Goal: Find specific page/section: Find specific page/section

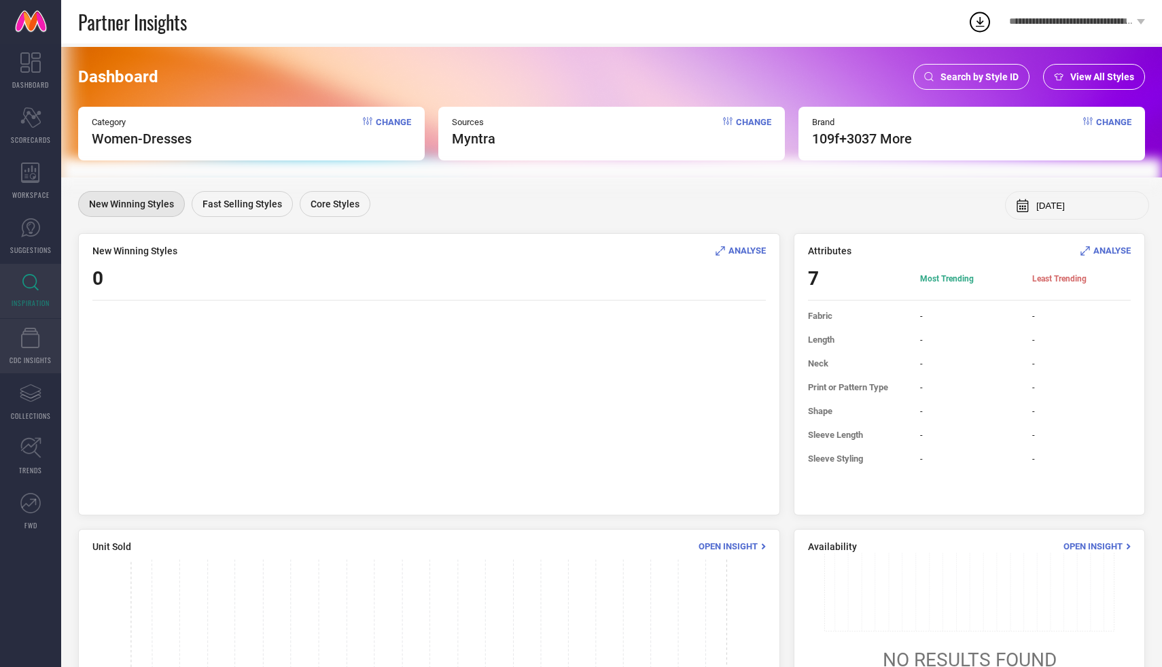
click at [33, 336] on icon at bounding box center [30, 338] width 19 height 20
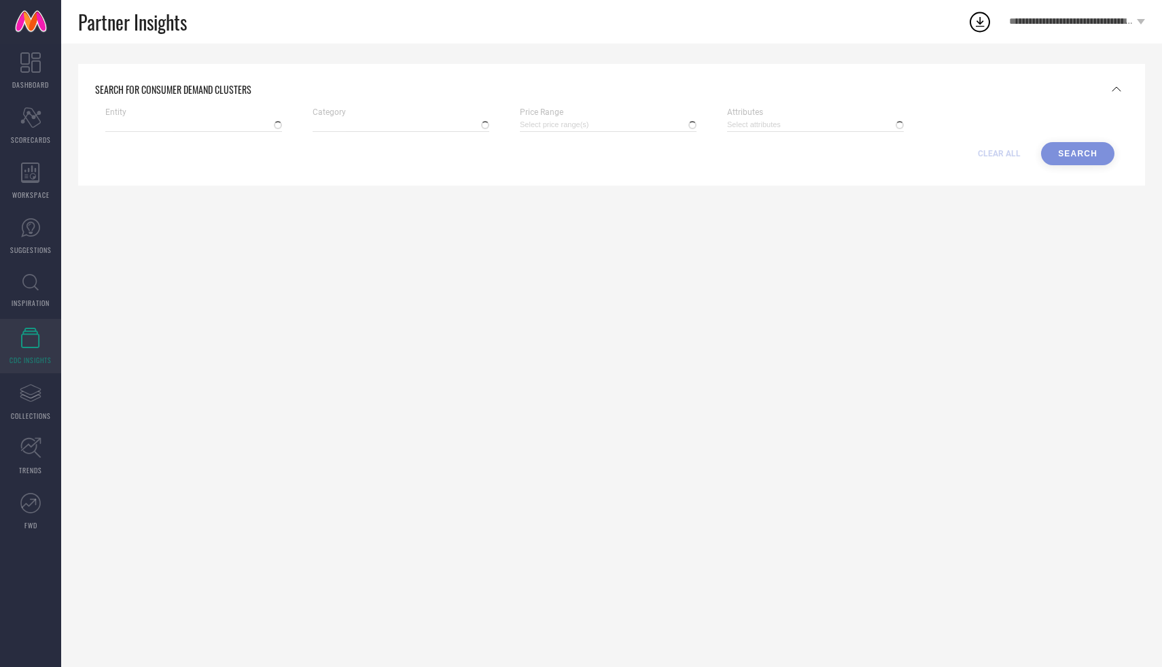
type input "Myntra"
type input "Women-Dresses"
click at [31, 287] on icon at bounding box center [30, 282] width 16 height 17
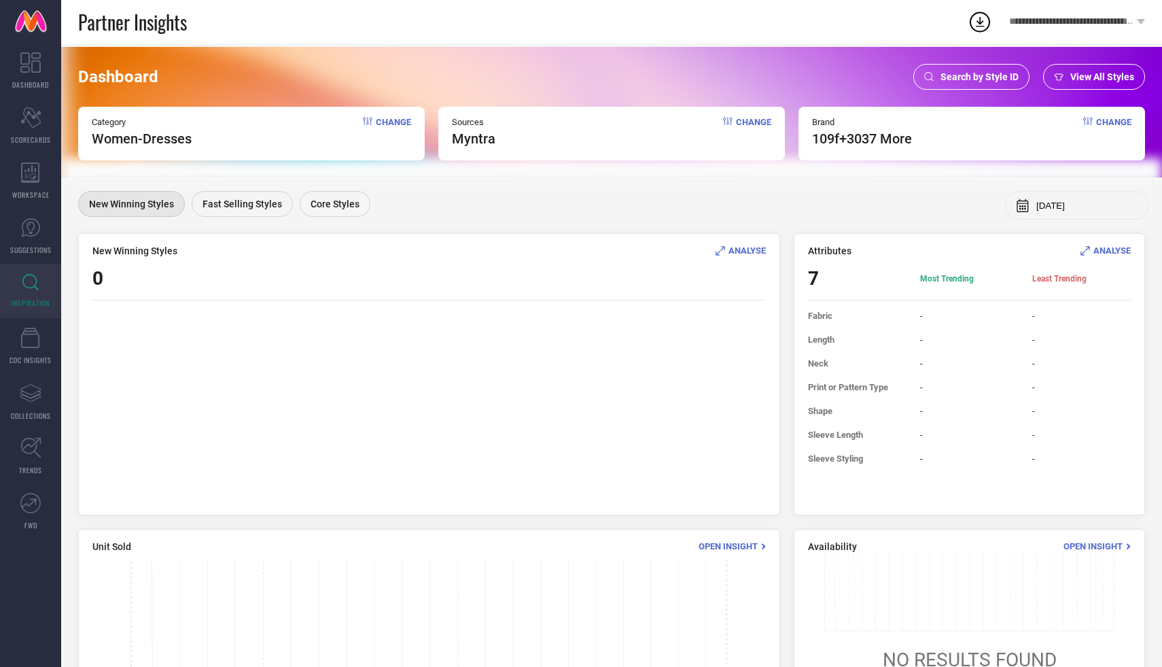
click at [749, 117] on span "Change" at bounding box center [753, 132] width 35 height 30
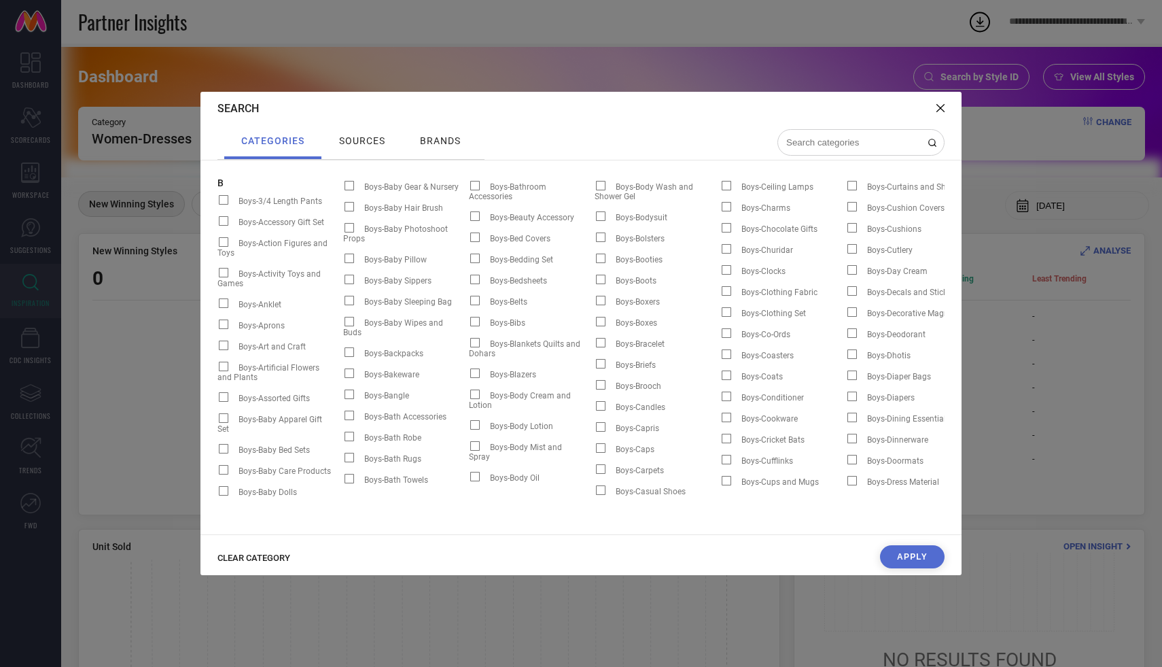
click at [823, 138] on input at bounding box center [853, 143] width 136 height 12
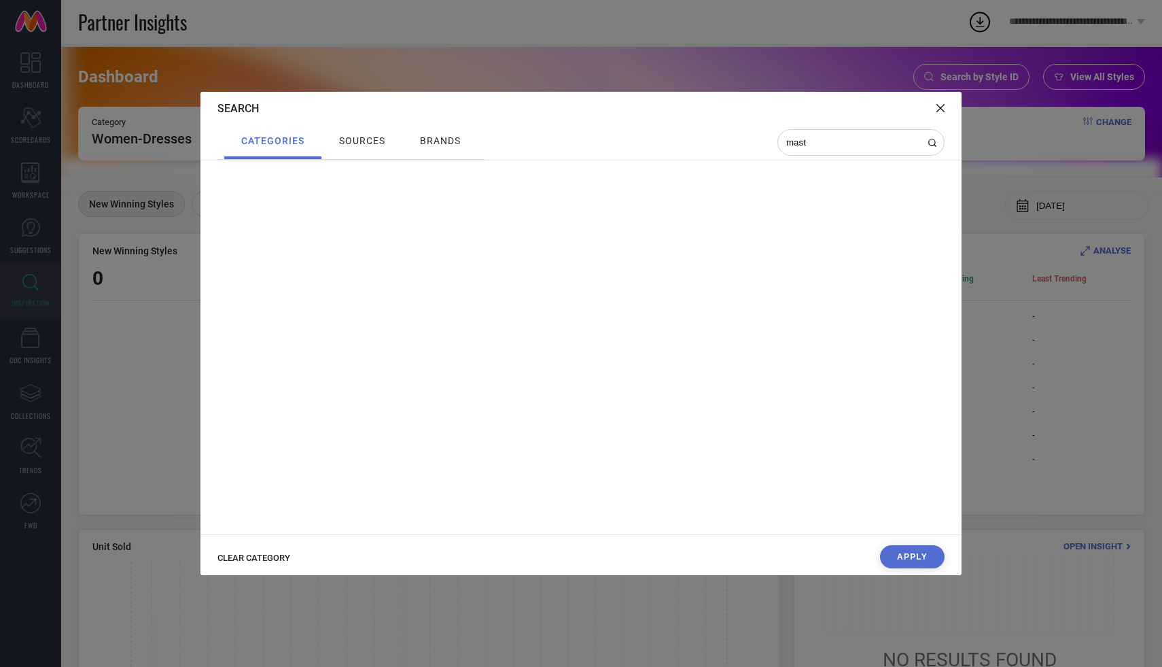
type input "mast"
click at [442, 140] on span "brands" at bounding box center [440, 140] width 41 height 11
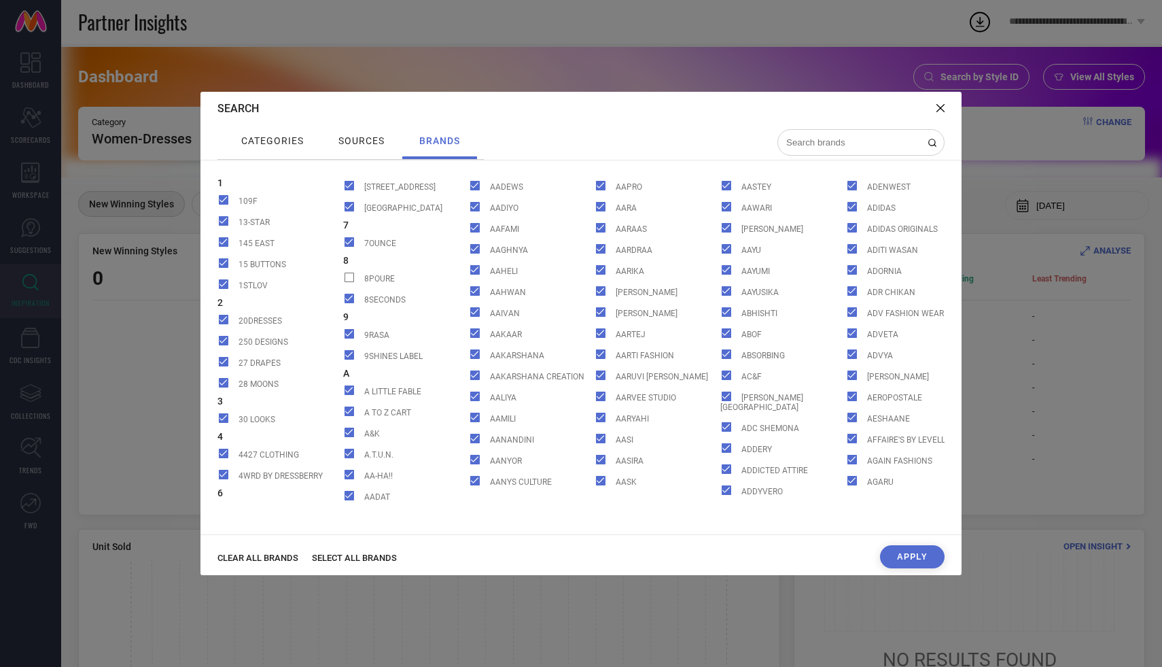
click at [823, 140] on input at bounding box center [853, 143] width 136 height 12
click at [256, 565] on div "CLEAR ALL BRANDS SELECT ALL BRANDS Apply" at bounding box center [581, 560] width 761 height 30
click at [256, 561] on span "CLEAR ALL BRANDS" at bounding box center [258, 558] width 81 height 10
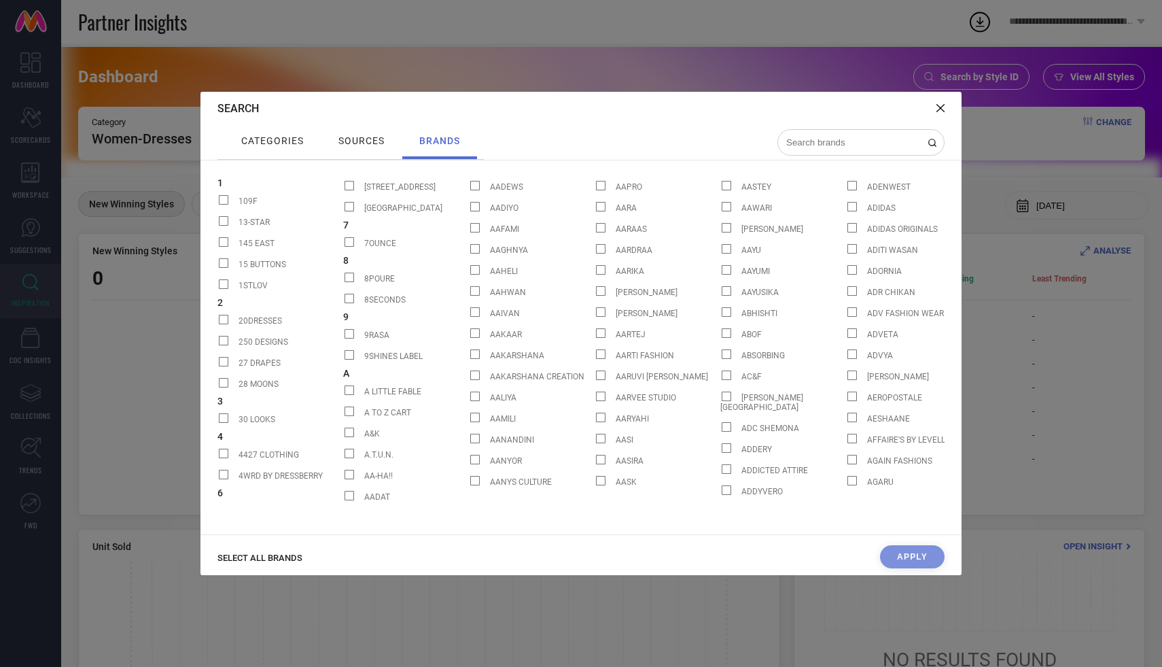
click at [814, 147] on input at bounding box center [853, 143] width 136 height 12
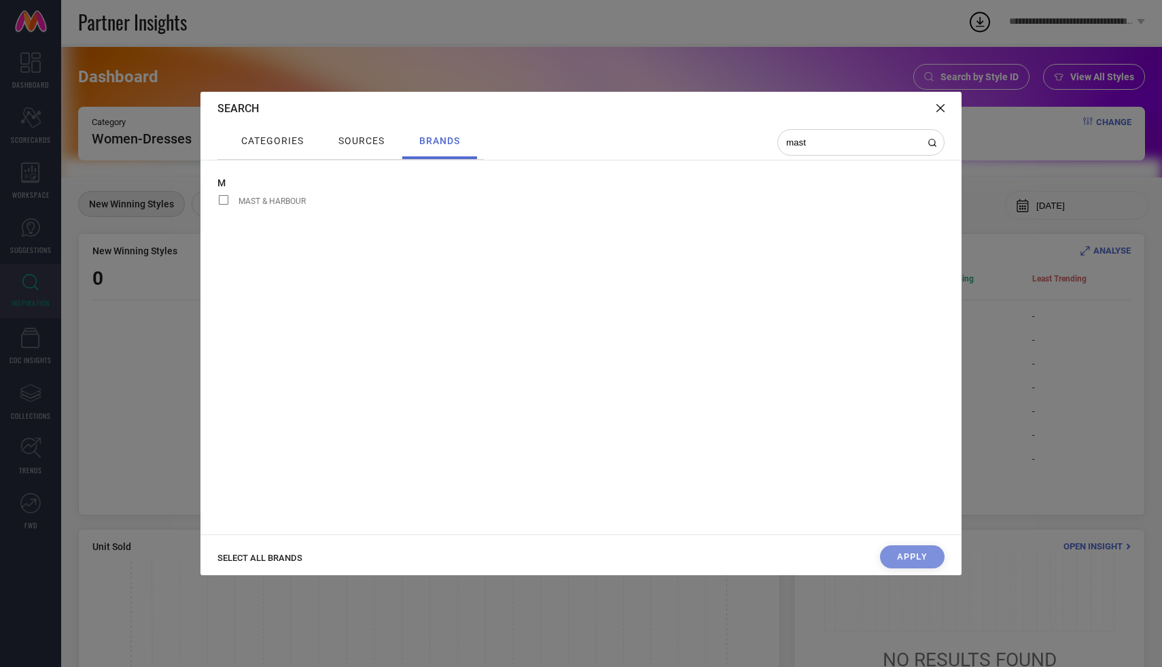
type input "mast"
click at [296, 204] on span "MAST & HARBOUR" at bounding box center [272, 201] width 67 height 10
click at [218, 204] on input "MAST & HARBOUR" at bounding box center [218, 204] width 0 height 0
click at [920, 559] on button "Apply" at bounding box center [912, 556] width 65 height 23
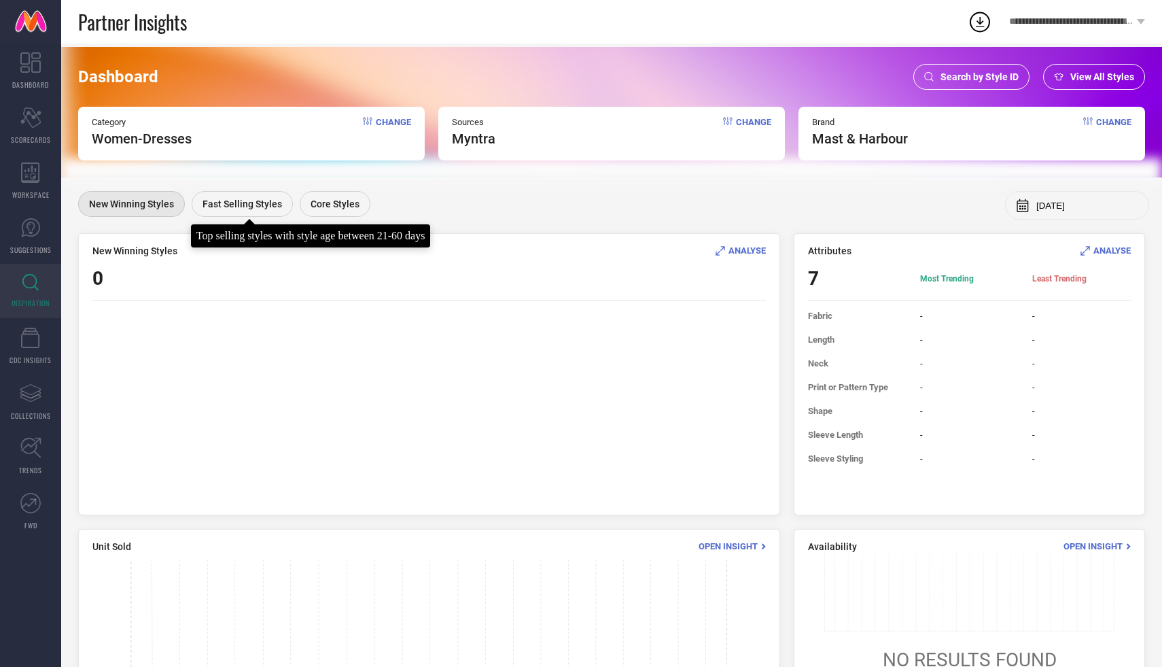
click at [267, 199] on span "Fast Selling Styles" at bounding box center [243, 203] width 80 height 11
